Goal: Task Accomplishment & Management: Complete application form

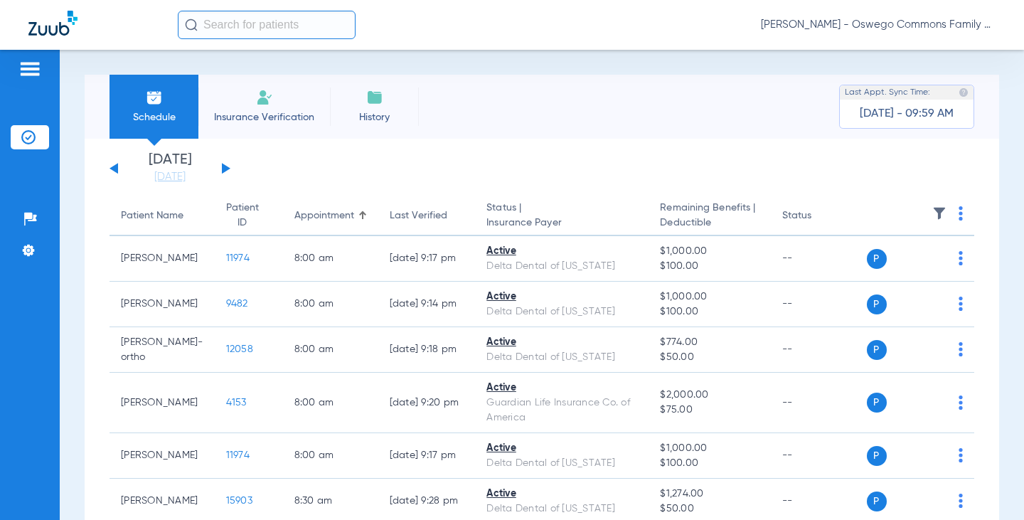
click at [254, 100] on li "Insurance Verification" at bounding box center [264, 107] width 132 height 64
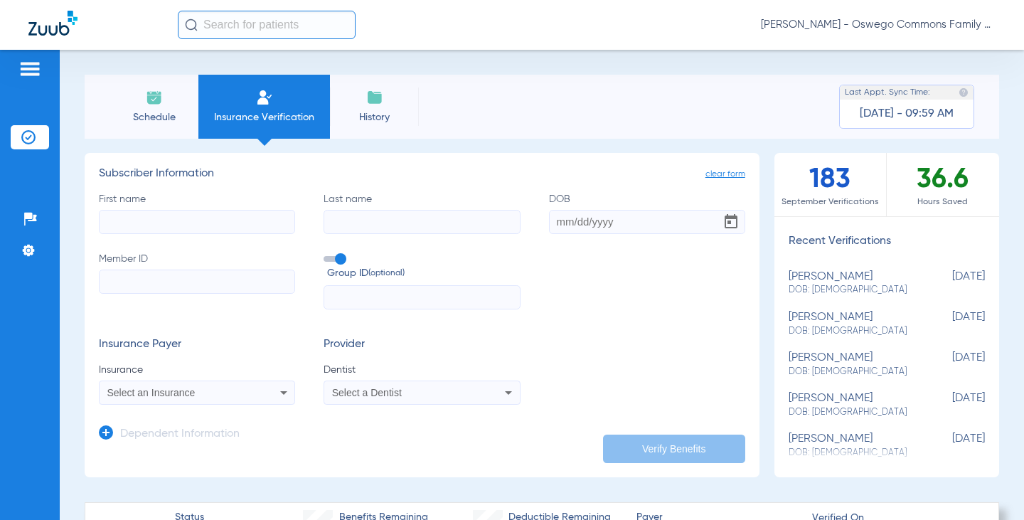
click at [239, 218] on input "First name" at bounding box center [197, 222] width 196 height 24
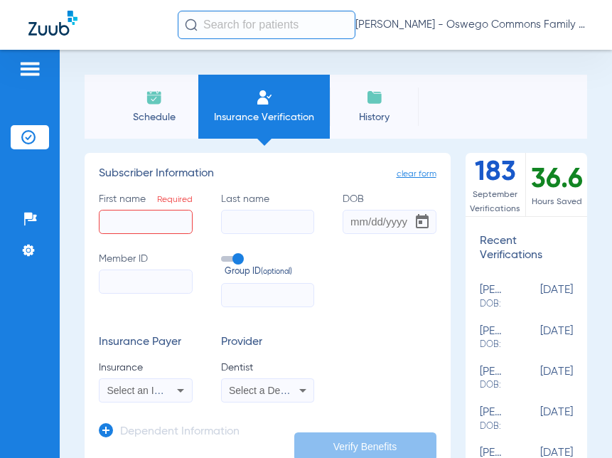
click at [141, 225] on input "First name Required" at bounding box center [146, 222] width 94 height 24
type input "[PERSON_NAME]"
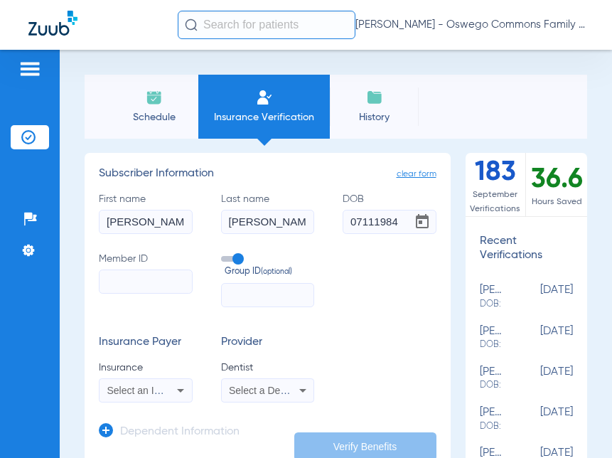
type input "[DATE]"
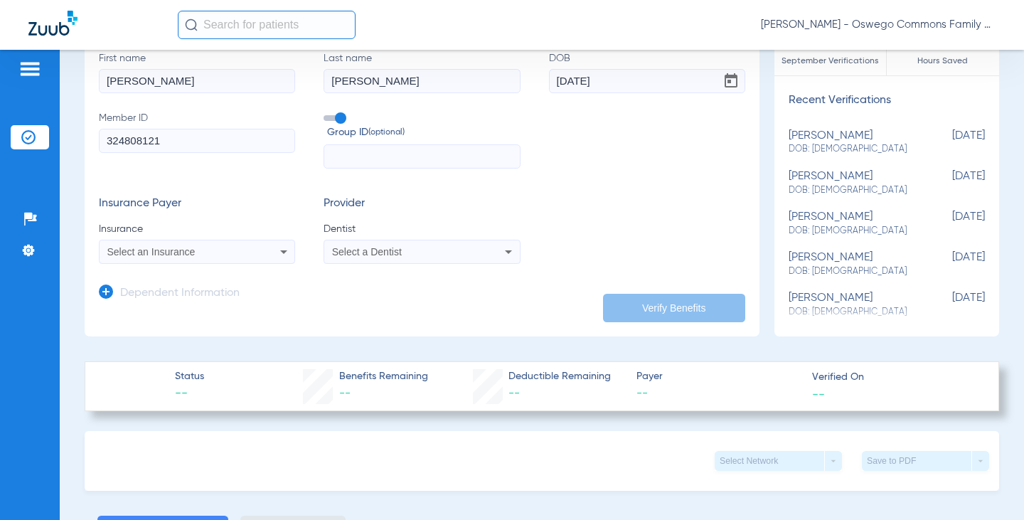
scroll to position [142, 0]
type input "324808121"
click at [279, 247] on icon at bounding box center [283, 250] width 17 height 17
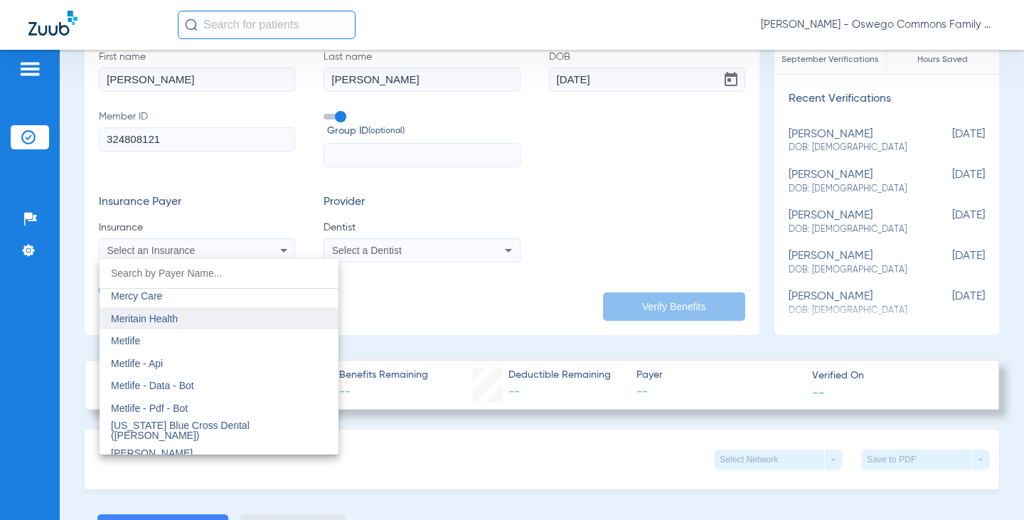
scroll to position [6967, 0]
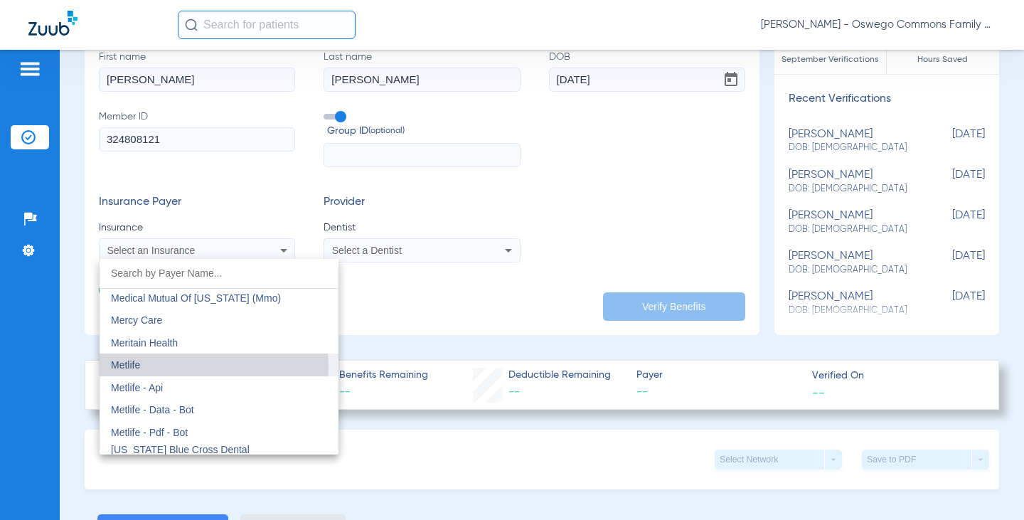
click at [185, 366] on mat-option "Metlife" at bounding box center [219, 364] width 239 height 23
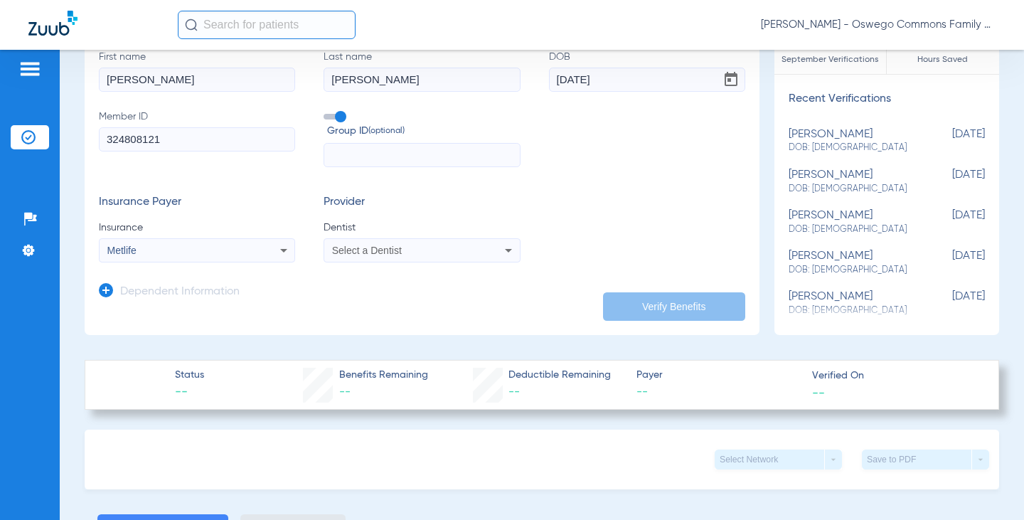
click at [387, 247] on span "Select a Dentist" at bounding box center [367, 250] width 70 height 11
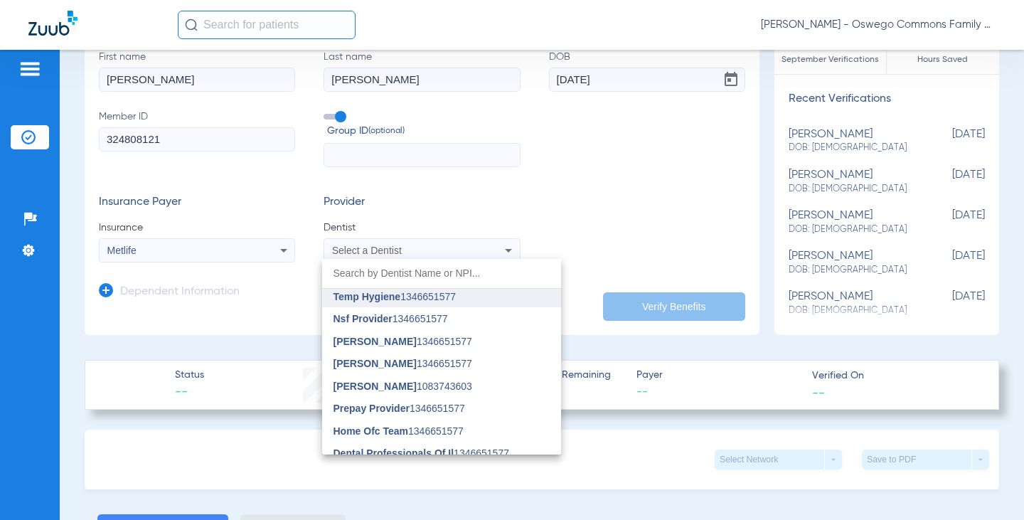
scroll to position [142, 0]
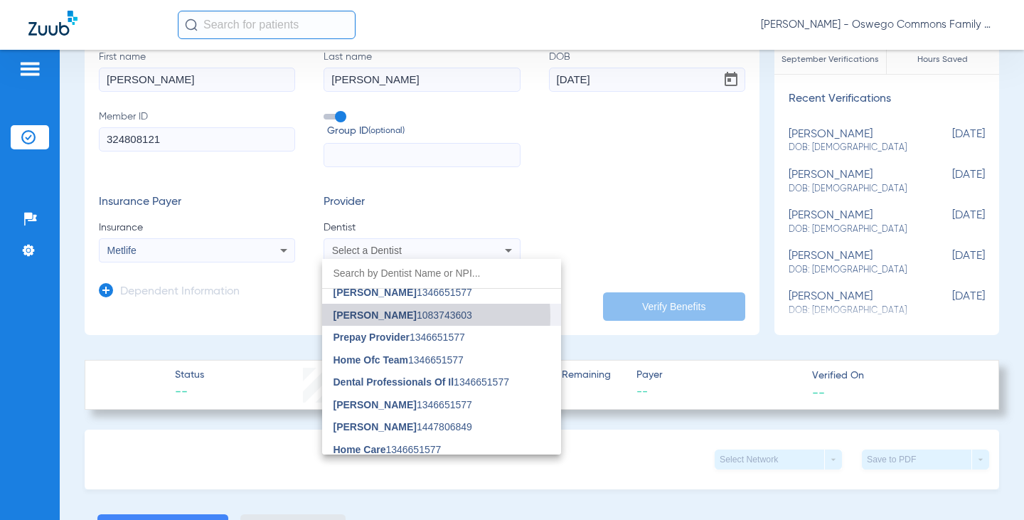
click at [396, 316] on span "[PERSON_NAME] 1083743603" at bounding box center [402, 315] width 139 height 10
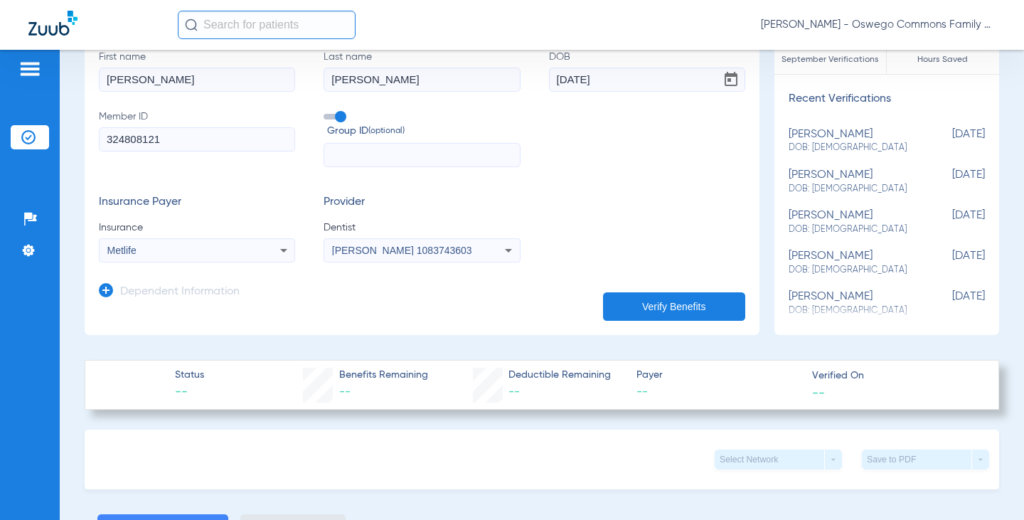
click at [645, 310] on button "Verify Benefits" at bounding box center [674, 306] width 142 height 28
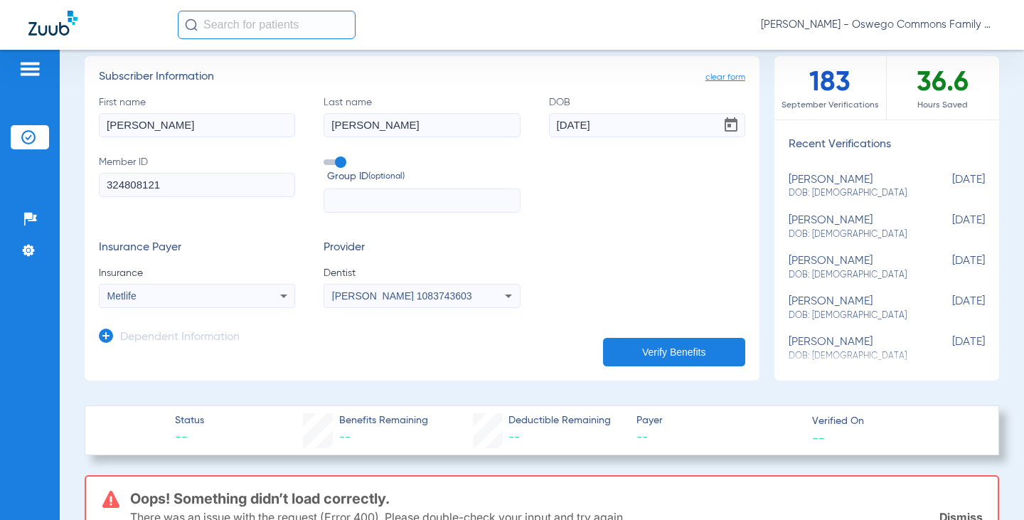
scroll to position [71, 0]
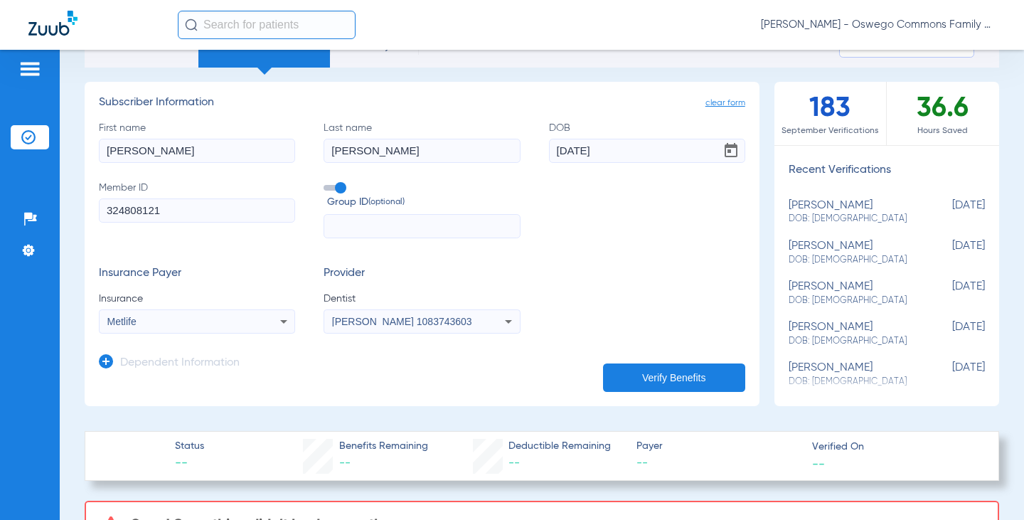
click at [644, 374] on button "Verify Benefits" at bounding box center [674, 377] width 142 height 28
click at [428, 370] on app-dependent-form "Dependent Information" at bounding box center [422, 357] width 646 height 48
click at [636, 380] on button "Verify Benefits" at bounding box center [674, 377] width 142 height 28
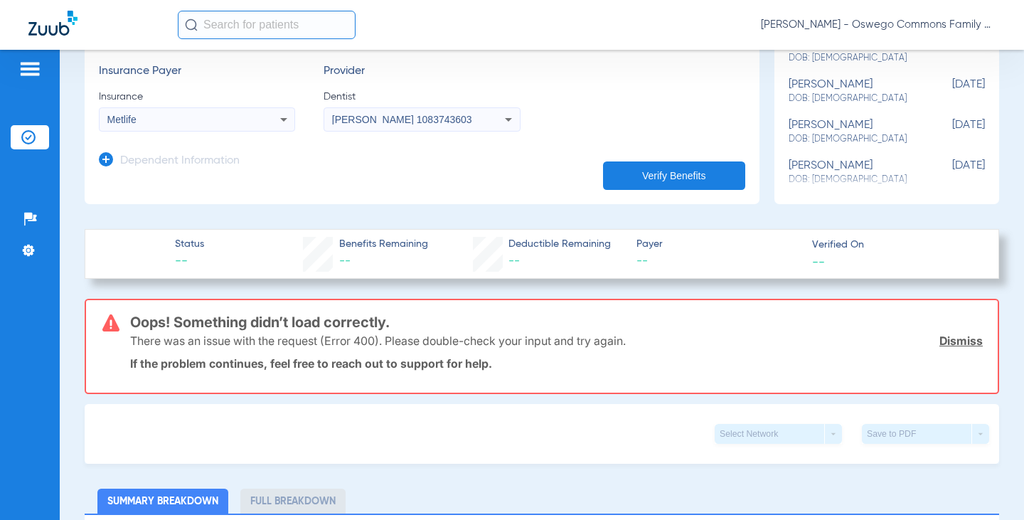
scroll to position [284, 0]
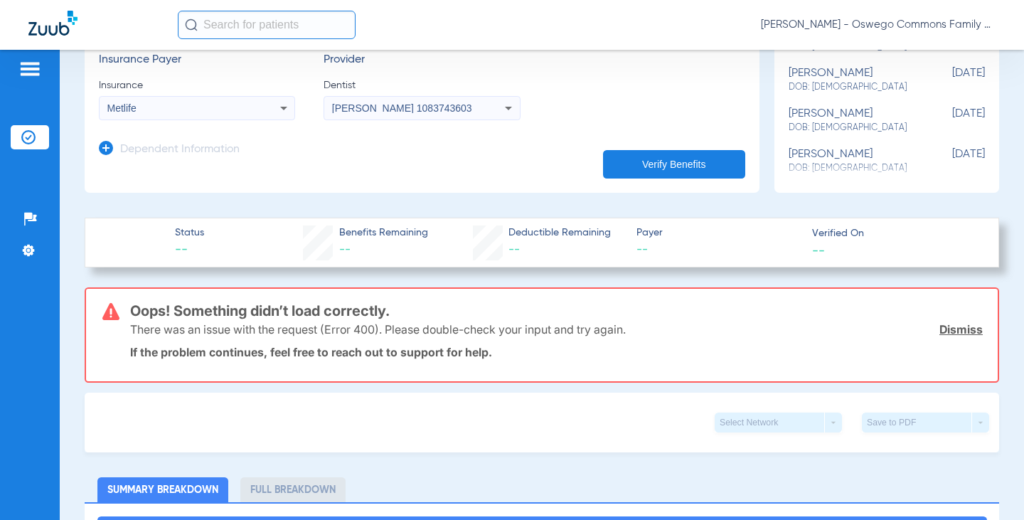
click at [957, 328] on link "Dismiss" at bounding box center [960, 329] width 43 height 14
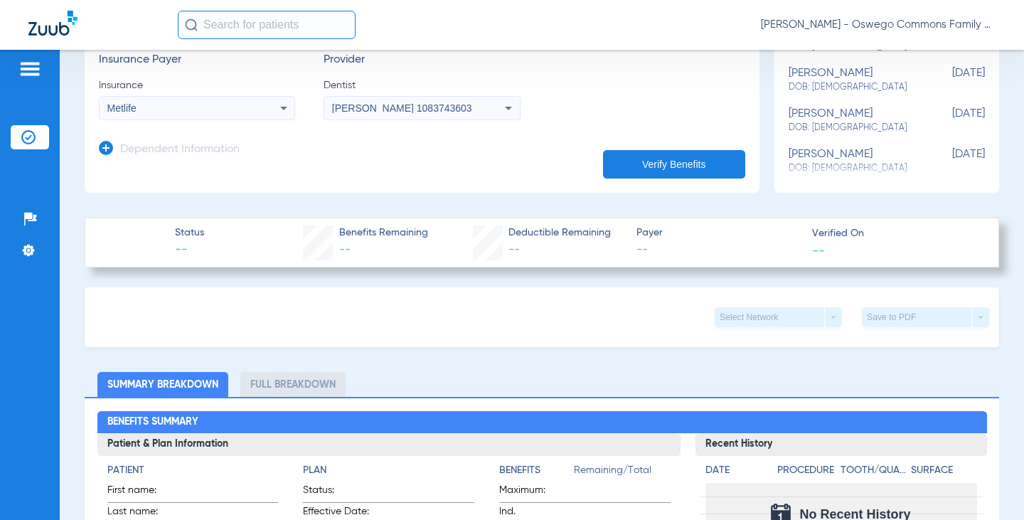
click at [675, 168] on button "Verify Benefits" at bounding box center [674, 164] width 142 height 28
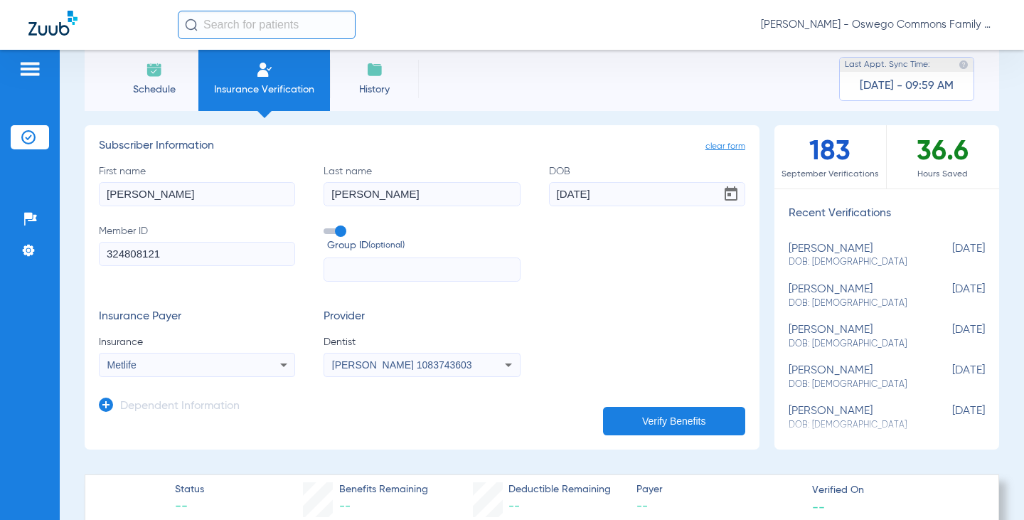
scroll to position [0, 0]
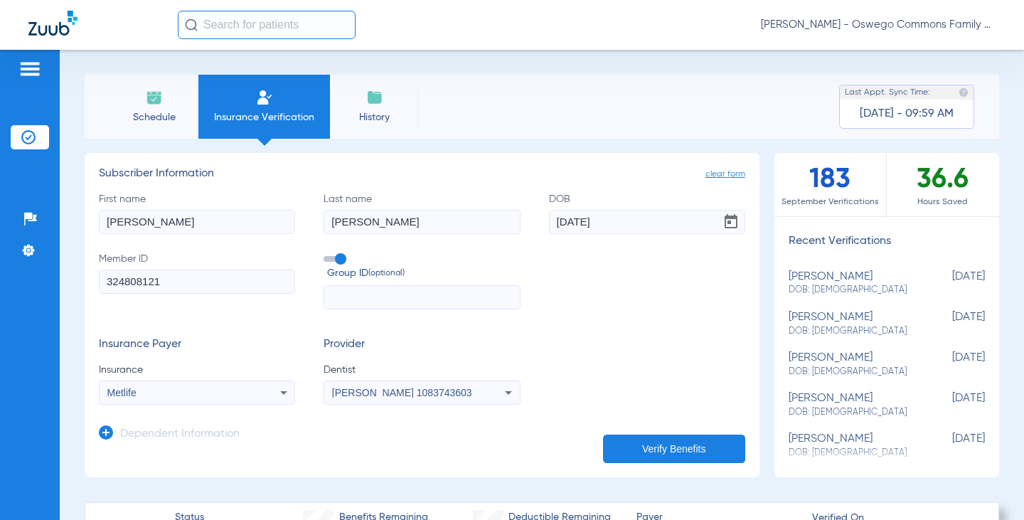
click at [373, 100] on img at bounding box center [374, 97] width 17 height 17
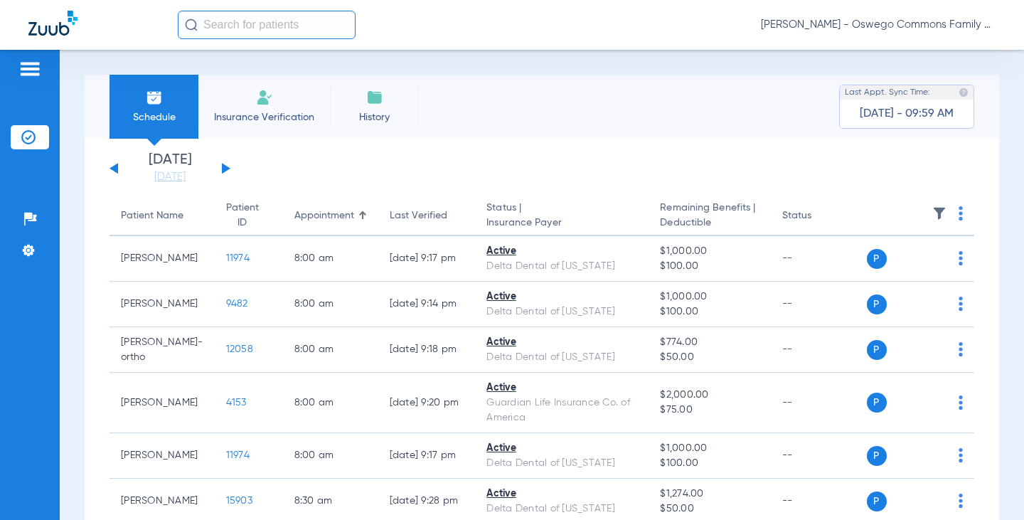
drag, startPoint x: 274, startPoint y: 107, endPoint x: 286, endPoint y: 119, distance: 17.1
click at [274, 106] on li "Insurance Verification" at bounding box center [264, 107] width 132 height 64
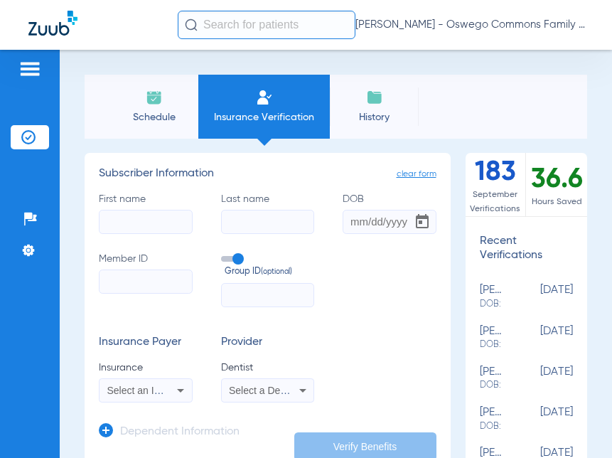
click at [134, 228] on input "First name" at bounding box center [146, 222] width 94 height 24
type input "[PERSON_NAME]"
type input "[DATE]"
click at [128, 286] on input "Member ID" at bounding box center [146, 281] width 94 height 24
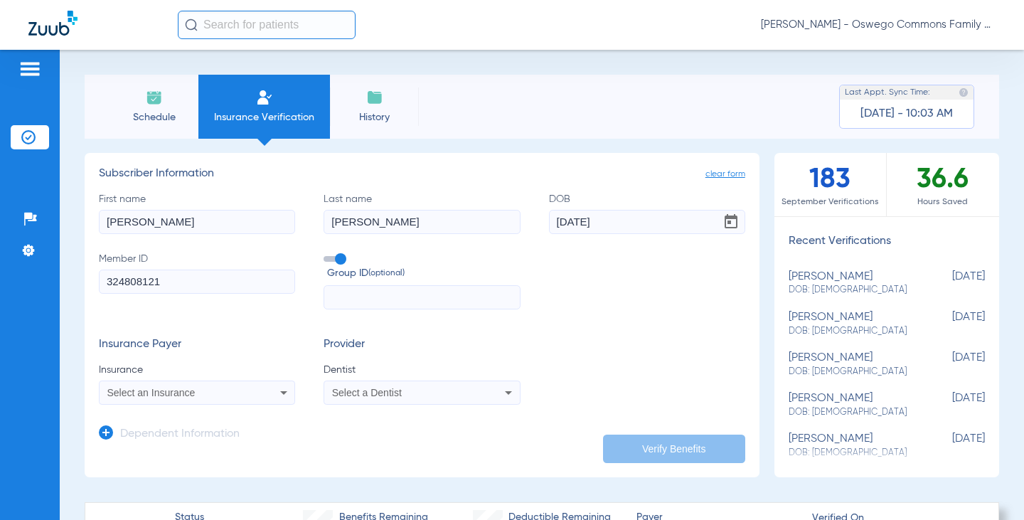
type input "324808121"
click at [275, 388] on icon at bounding box center [283, 392] width 17 height 17
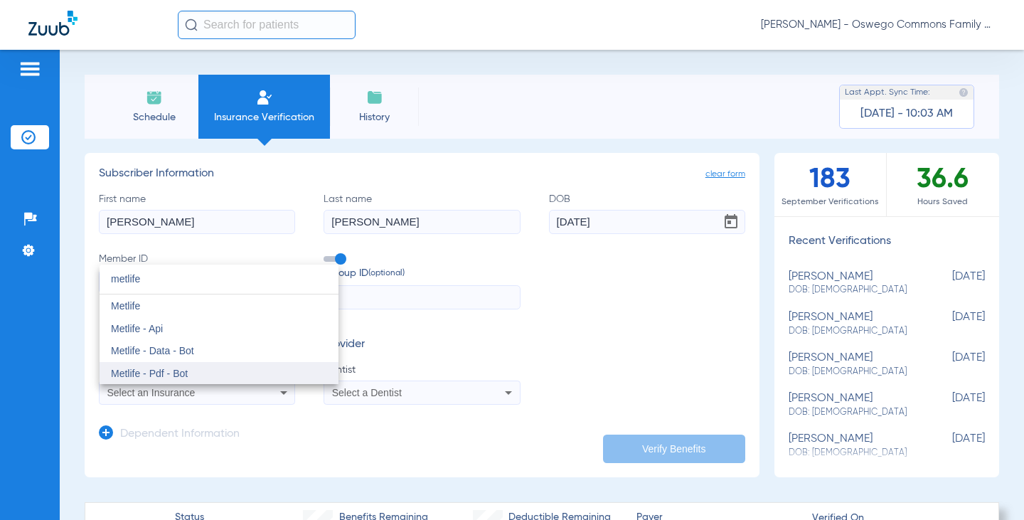
type input "metlife"
click at [124, 375] on span "Metlife - Pdf - Bot" at bounding box center [149, 373] width 77 height 11
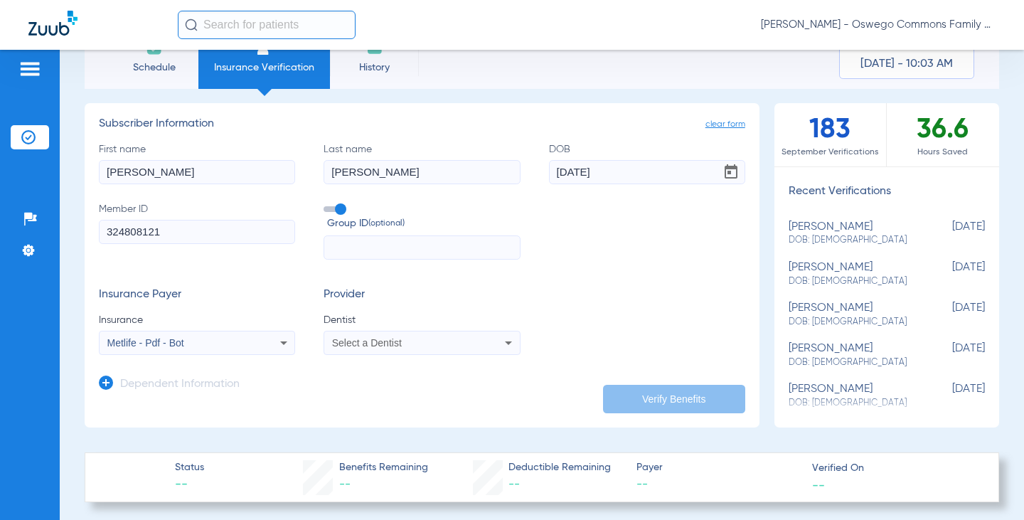
scroll to position [71, 0]
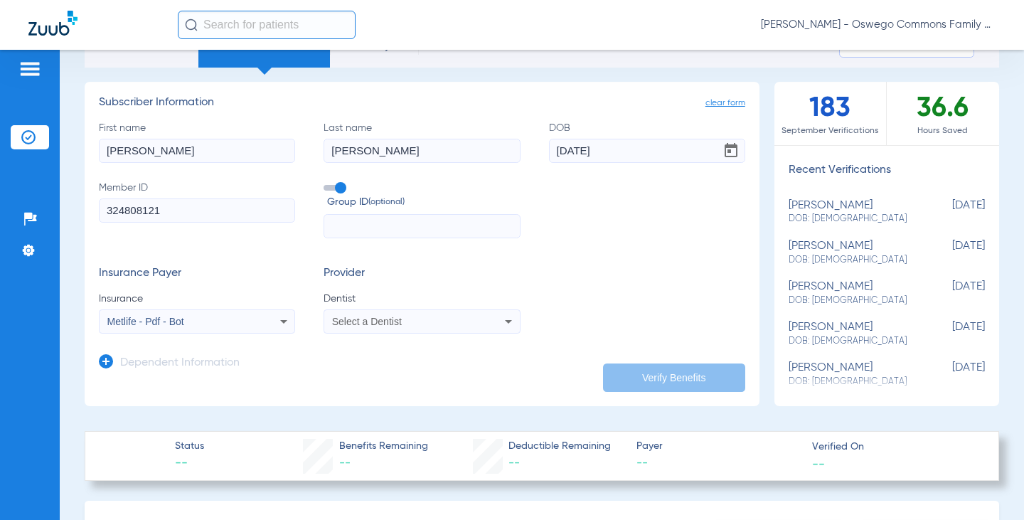
click at [360, 325] on span "Select a Dentist" at bounding box center [367, 321] width 70 height 11
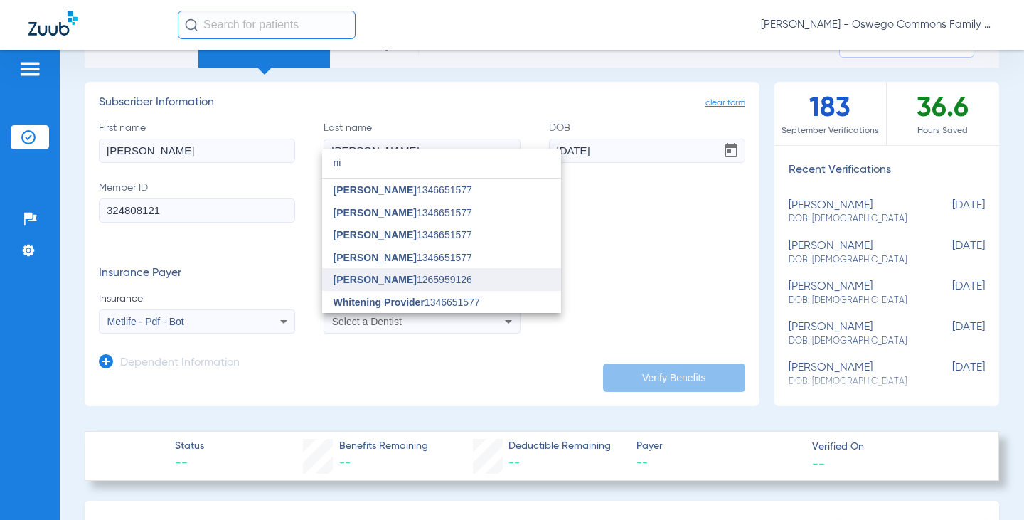
type input "ni"
click at [359, 280] on span "[PERSON_NAME]" at bounding box center [374, 279] width 83 height 11
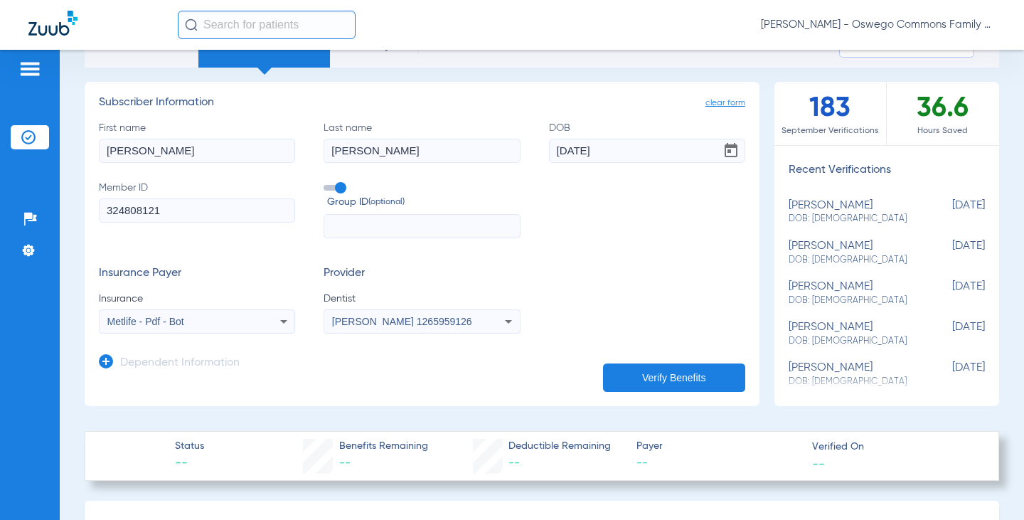
click at [626, 377] on button "Verify Benefits" at bounding box center [674, 377] width 142 height 28
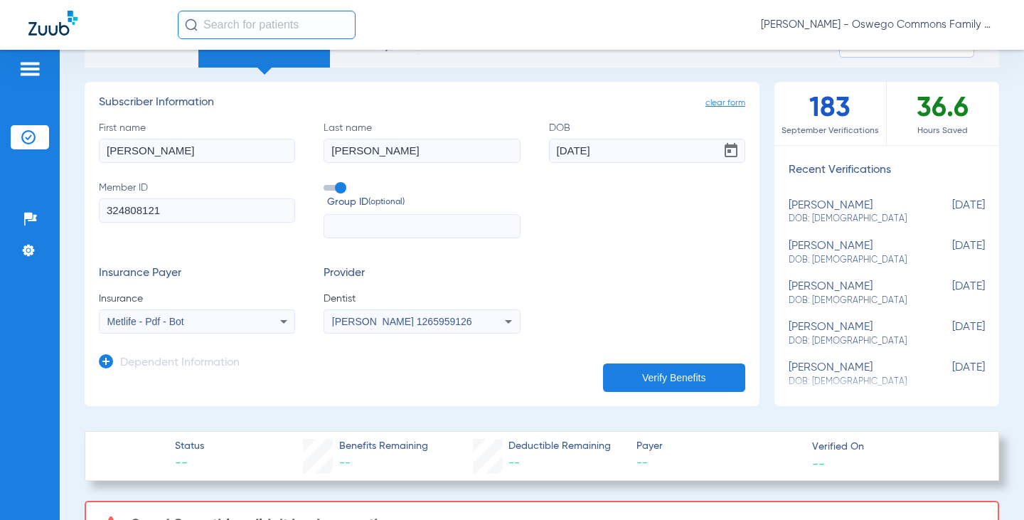
scroll to position [213, 0]
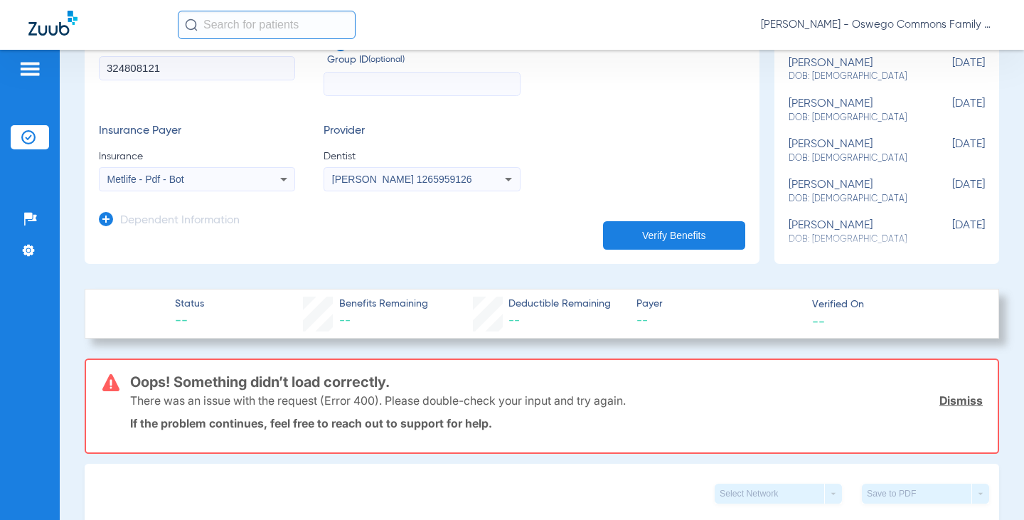
click at [277, 181] on icon at bounding box center [283, 179] width 17 height 17
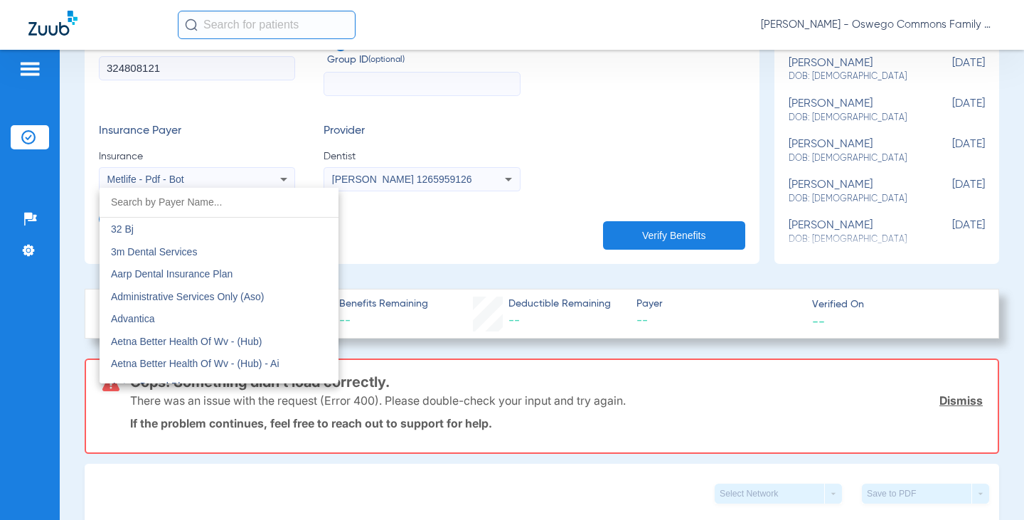
scroll to position [6956, 0]
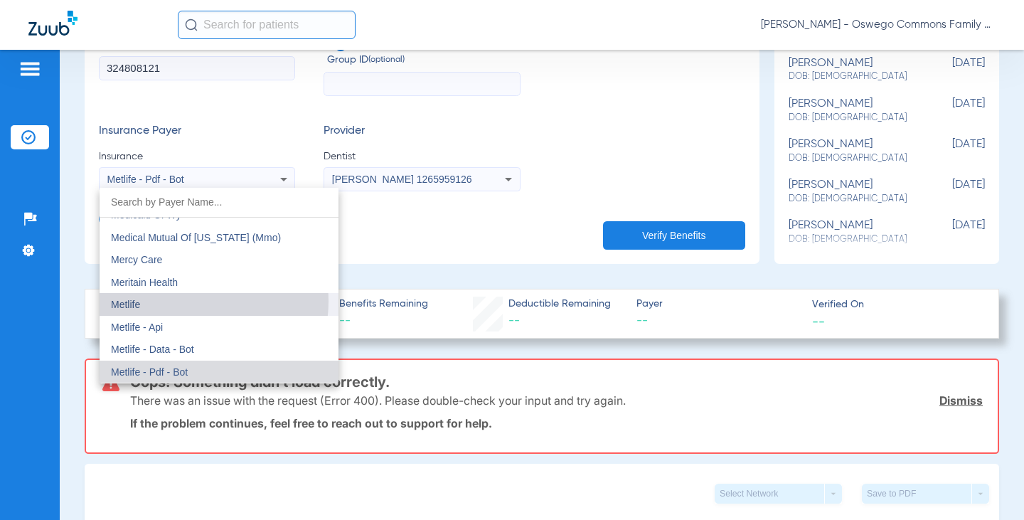
click at [183, 301] on mat-option "Metlife" at bounding box center [219, 304] width 239 height 23
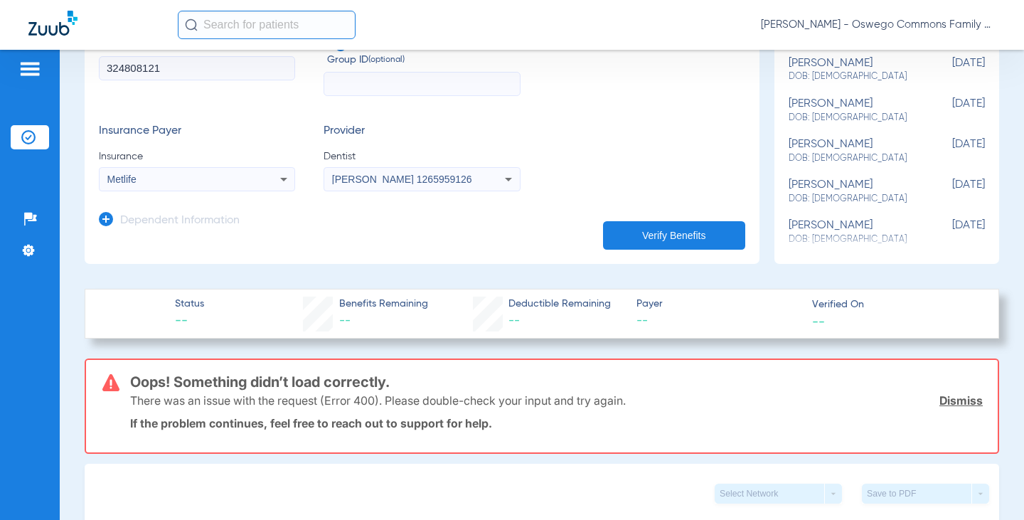
click at [664, 230] on button "Verify Benefits" at bounding box center [674, 235] width 142 height 28
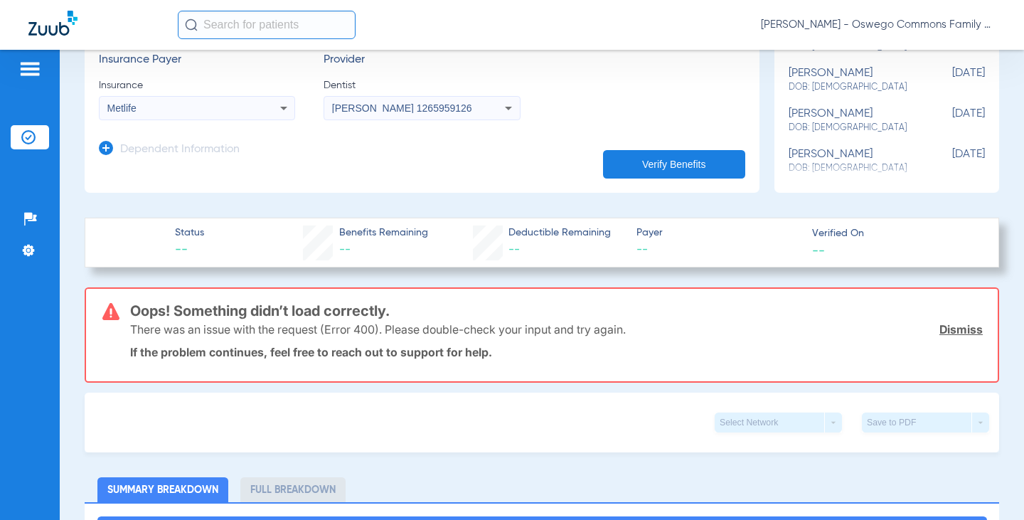
click at [503, 112] on icon at bounding box center [508, 108] width 17 height 17
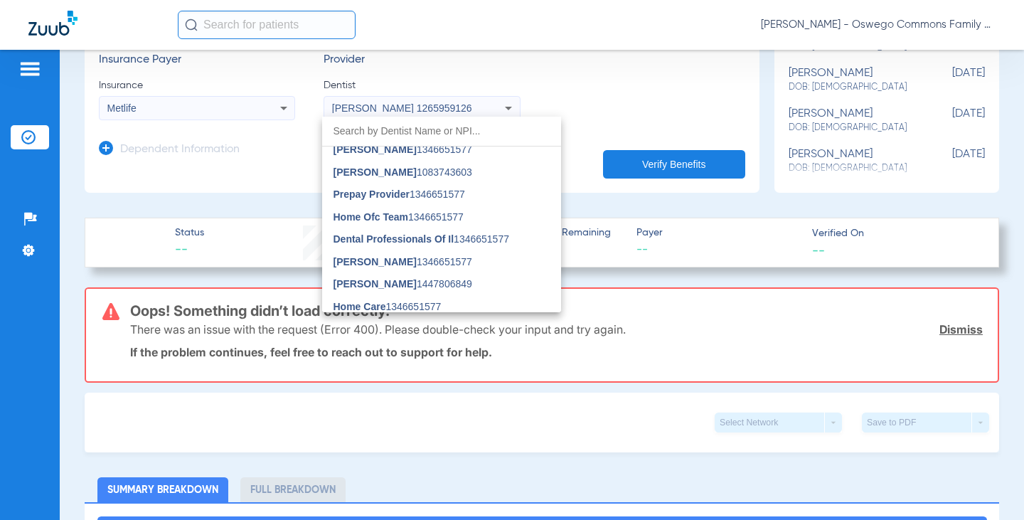
scroll to position [72, 0]
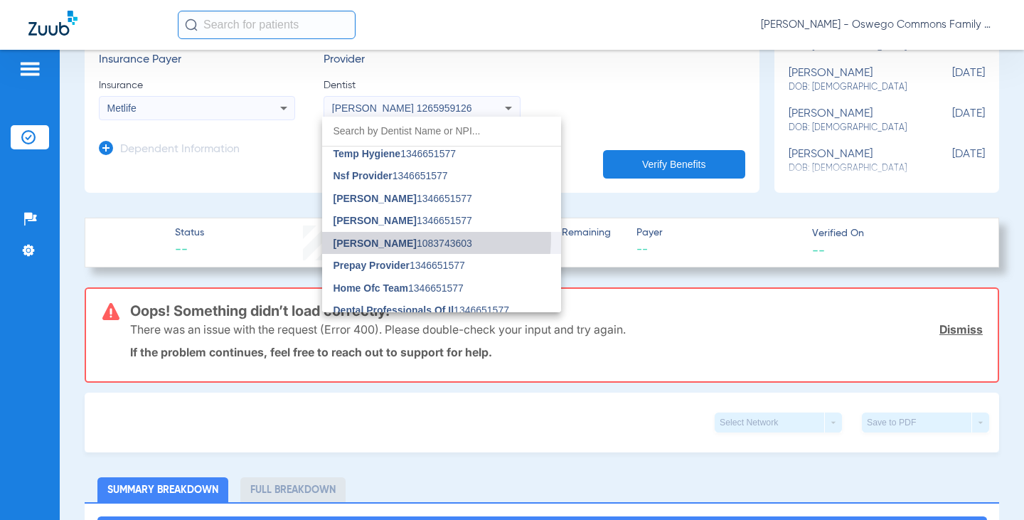
click at [403, 238] on span "[PERSON_NAME] 1083743603" at bounding box center [402, 243] width 139 height 10
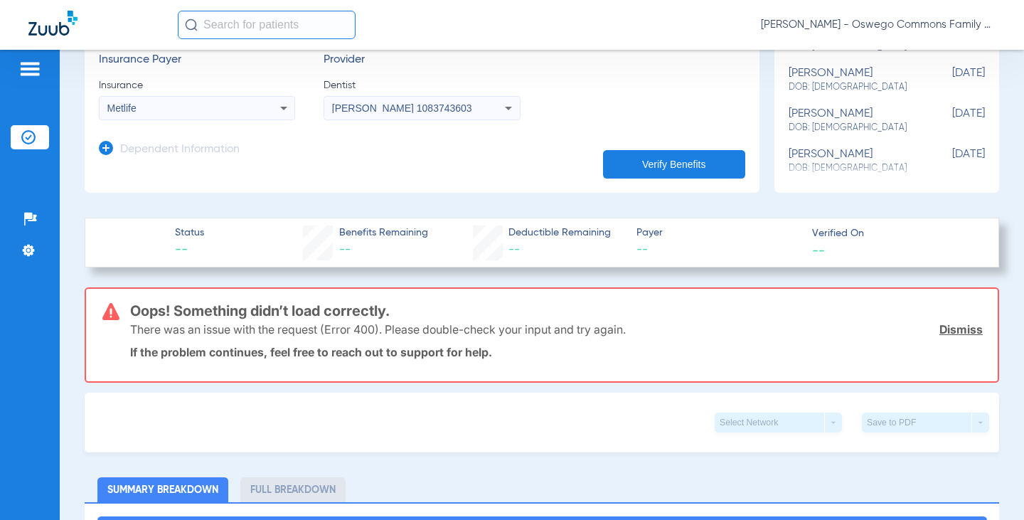
click at [665, 153] on button "Verify Benefits" at bounding box center [674, 164] width 142 height 28
